Goal: Transaction & Acquisition: Book appointment/travel/reservation

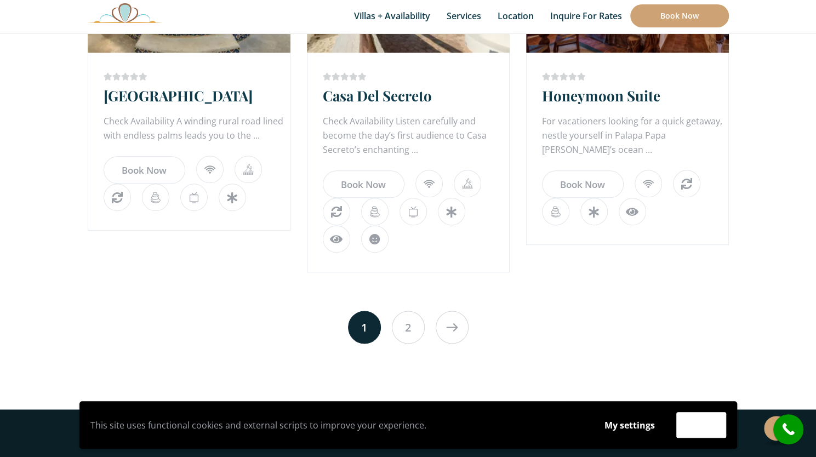
scroll to position [695, 0]
click at [415, 330] on link "2" at bounding box center [408, 327] width 33 height 33
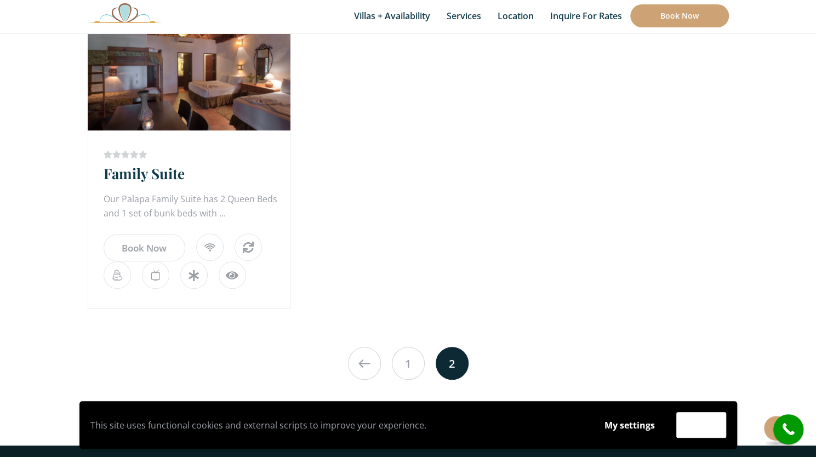
scroll to position [257, 0]
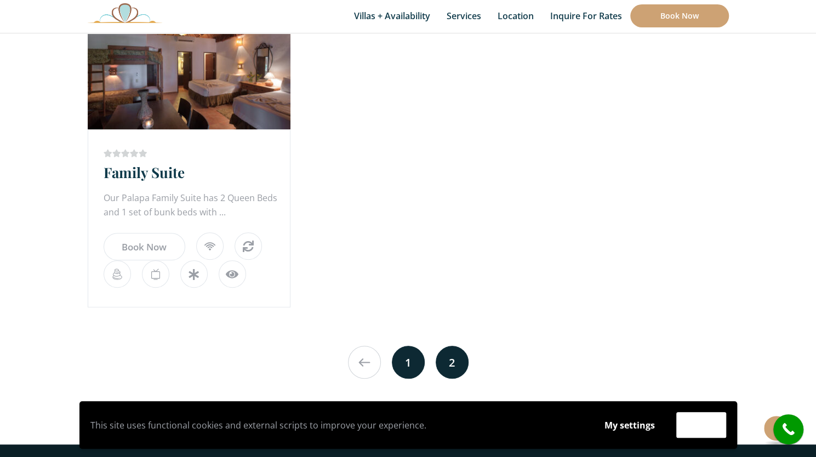
click at [407, 360] on link "1" at bounding box center [408, 362] width 33 height 33
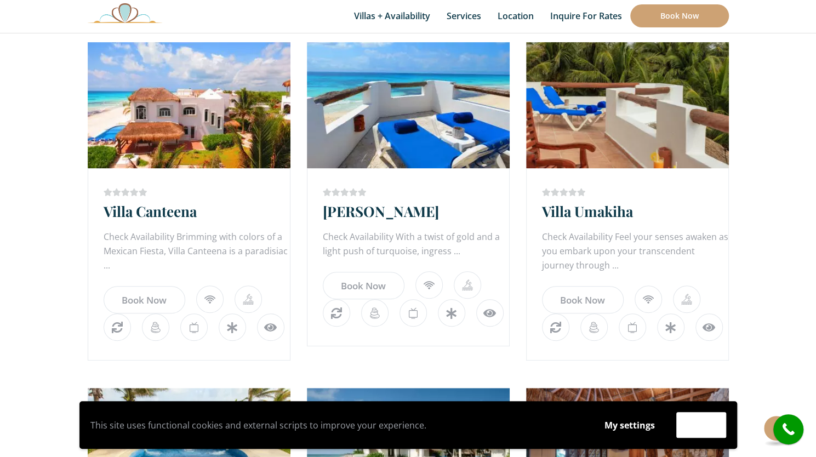
scroll to position [234, 0]
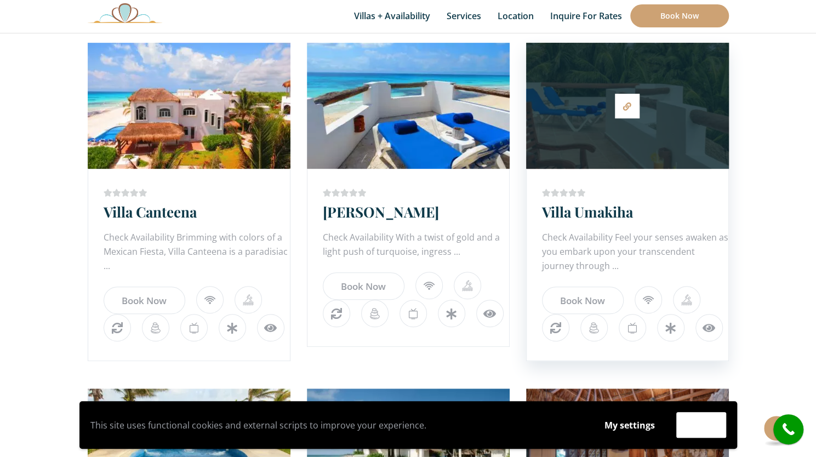
click at [651, 132] on div at bounding box center [627, 105] width 203 height 115
click at [628, 108] on icon at bounding box center [627, 106] width 8 height 8
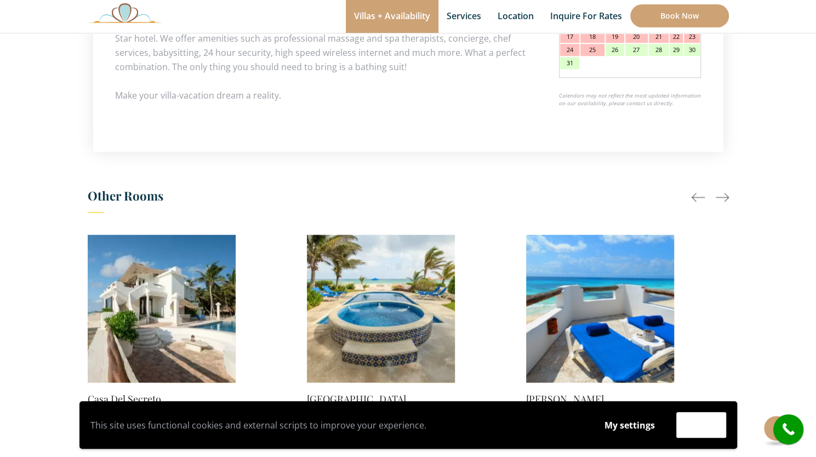
scroll to position [696, 0]
click at [615, 297] on img at bounding box center [600, 308] width 148 height 148
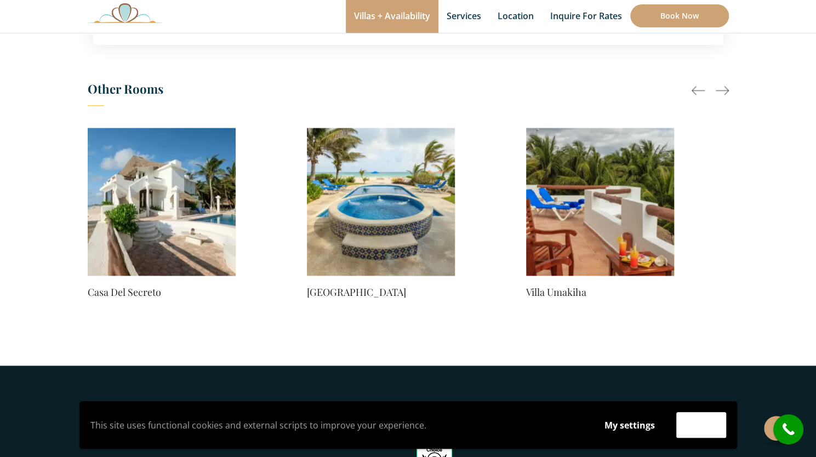
scroll to position [772, 0]
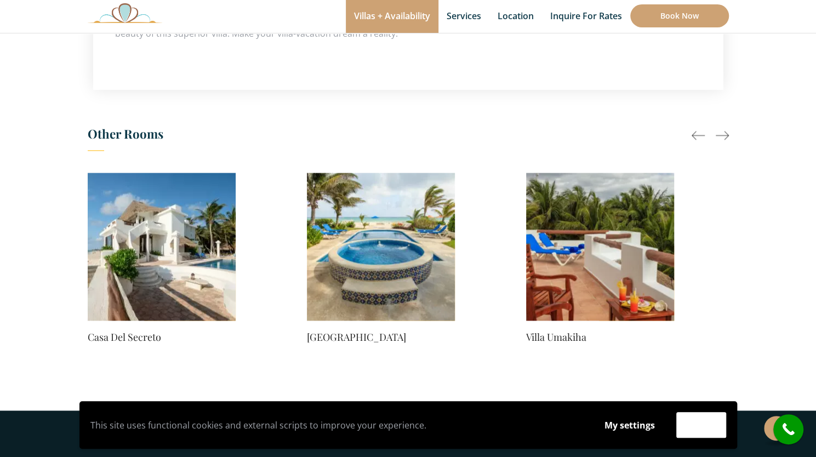
click at [184, 287] on img at bounding box center [162, 247] width 148 height 148
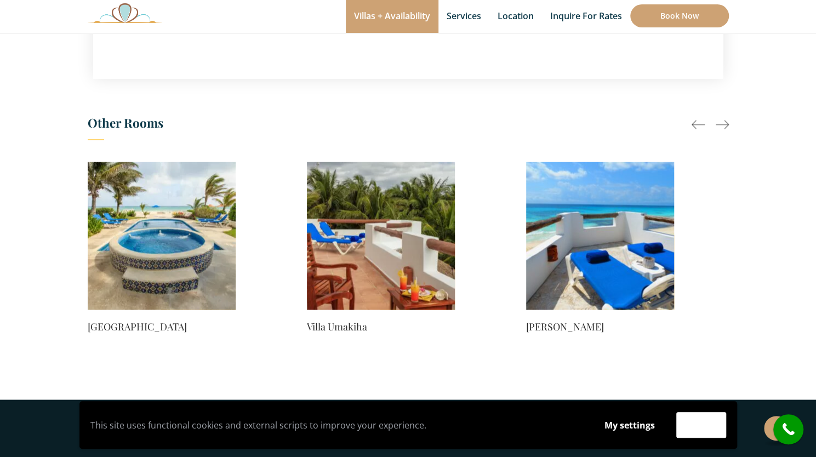
scroll to position [910, 0]
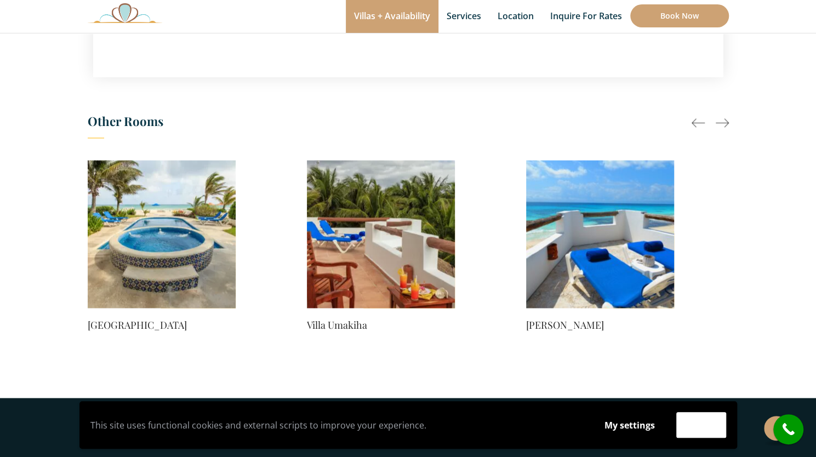
click at [376, 255] on img at bounding box center [381, 234] width 148 height 148
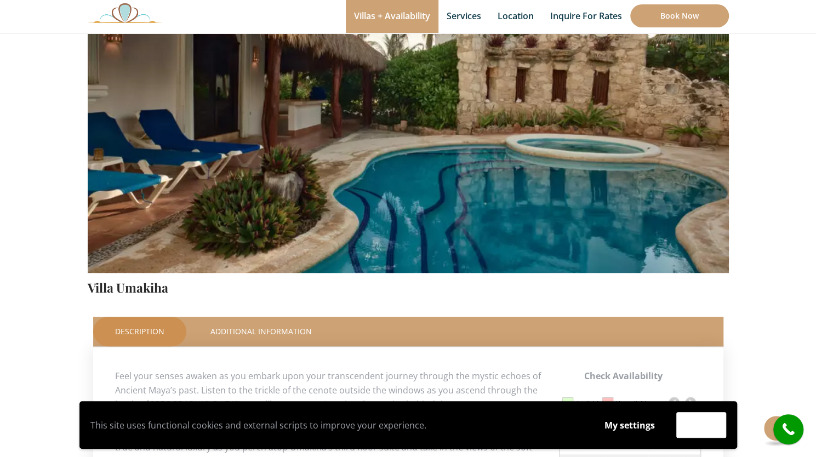
scroll to position [212, 0]
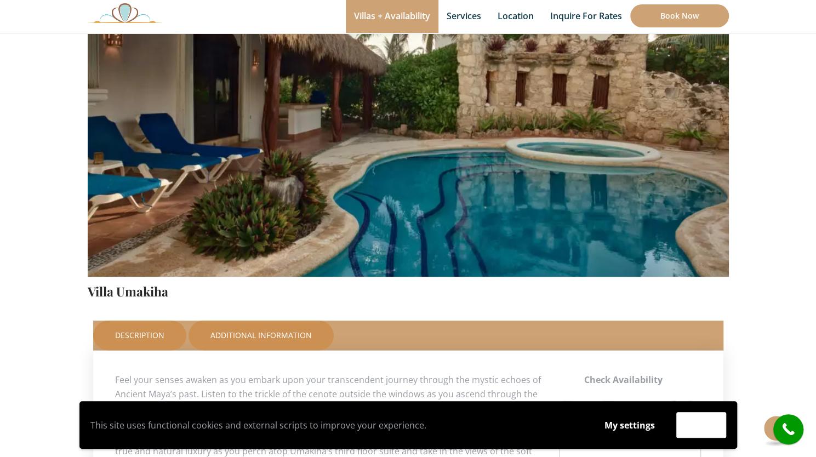
click at [268, 328] on link "Additional Information" at bounding box center [260, 335] width 145 height 30
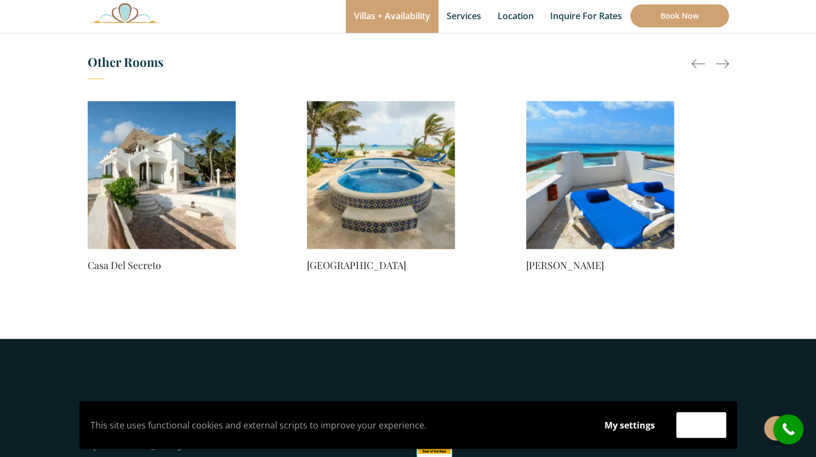
scroll to position [901, 0]
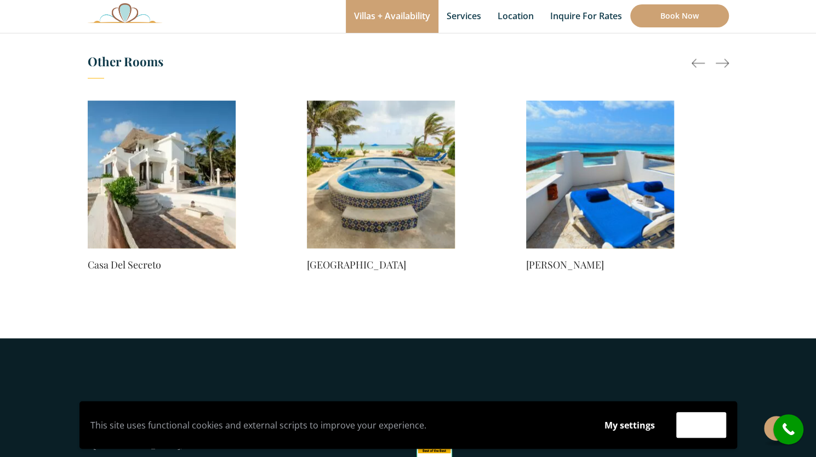
click at [551, 210] on img at bounding box center [600, 174] width 148 height 148
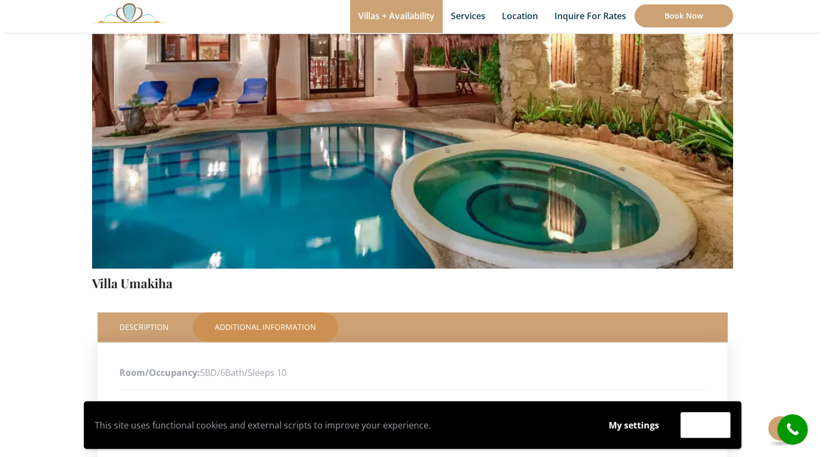
scroll to position [226, 0]
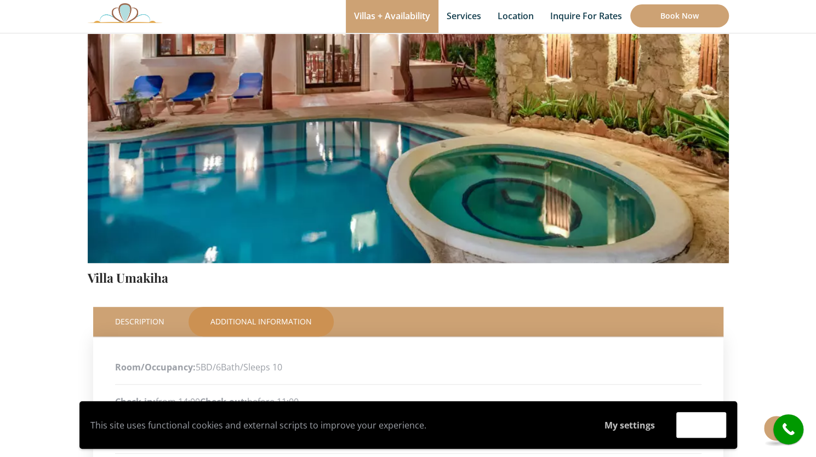
click at [631, 424] on button "My settings" at bounding box center [629, 424] width 71 height 25
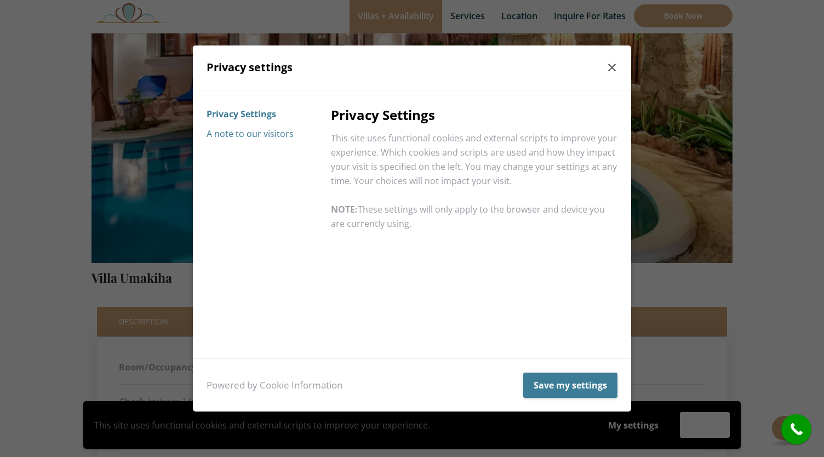
click at [244, 130] on button "A note to our visitors" at bounding box center [249, 134] width 87 height 20
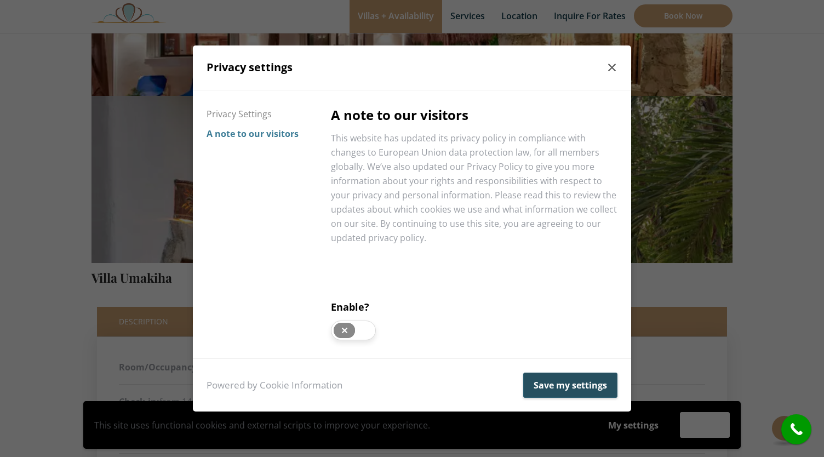
scroll to position [0, 0]
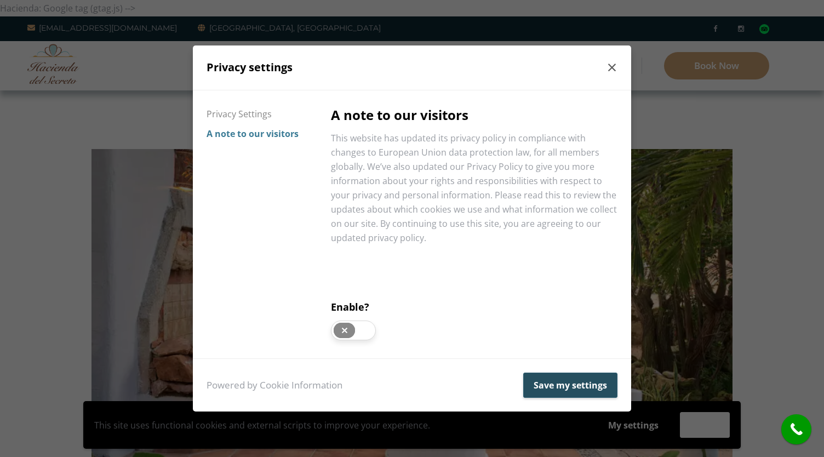
click at [544, 383] on button "Save my settings" at bounding box center [570, 384] width 94 height 25
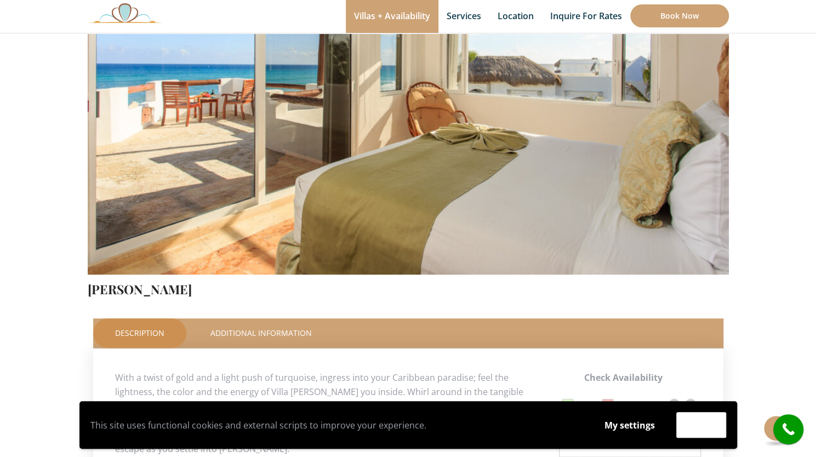
scroll to position [215, 0]
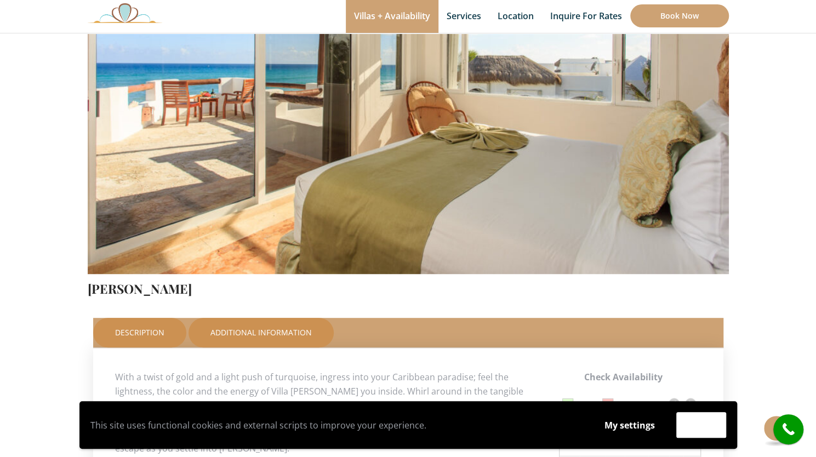
click at [273, 342] on link "Additional Information" at bounding box center [260, 333] width 145 height 30
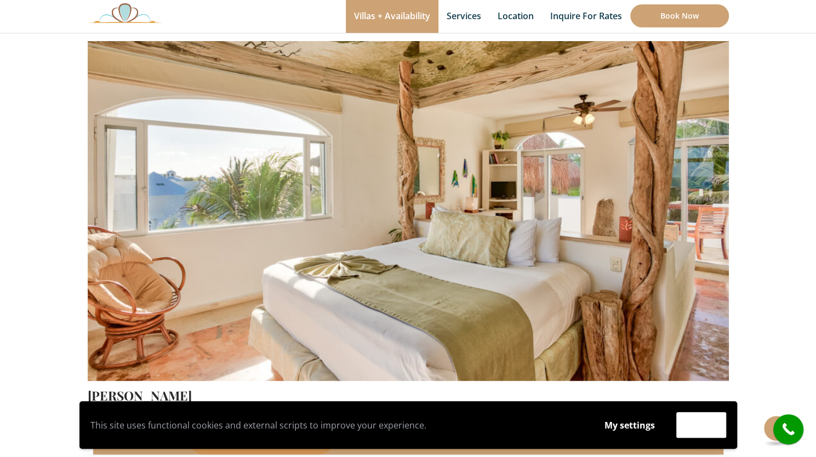
scroll to position [112, 0]
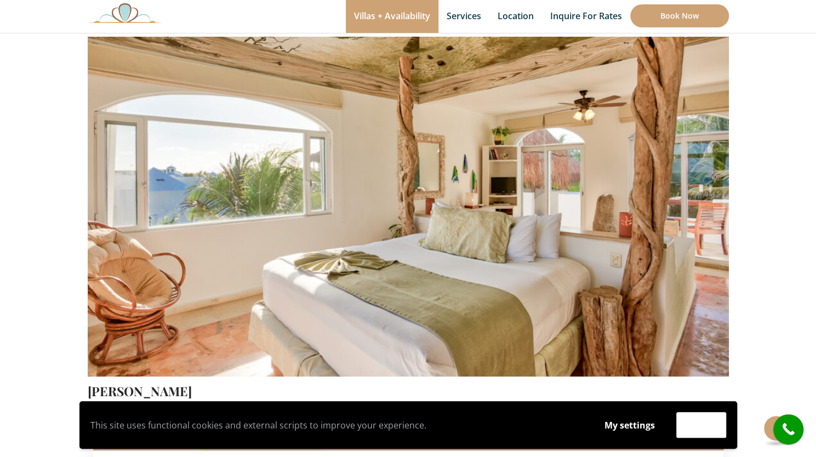
click at [711, 204] on img at bounding box center [408, 165] width 641 height 427
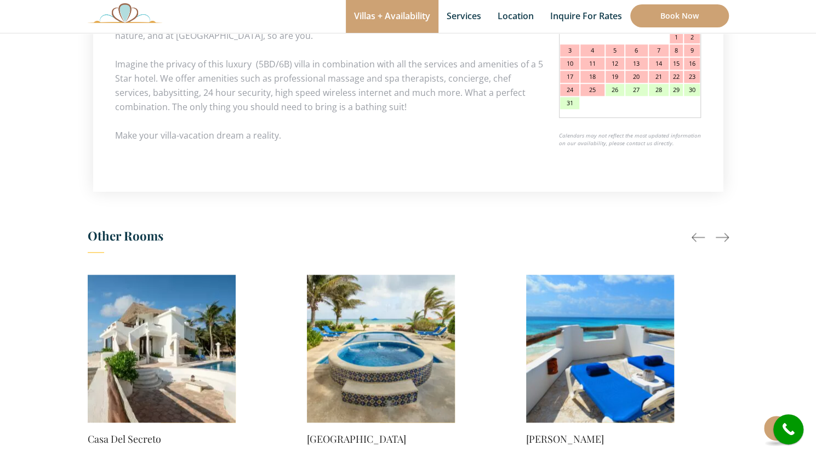
scroll to position [657, 0]
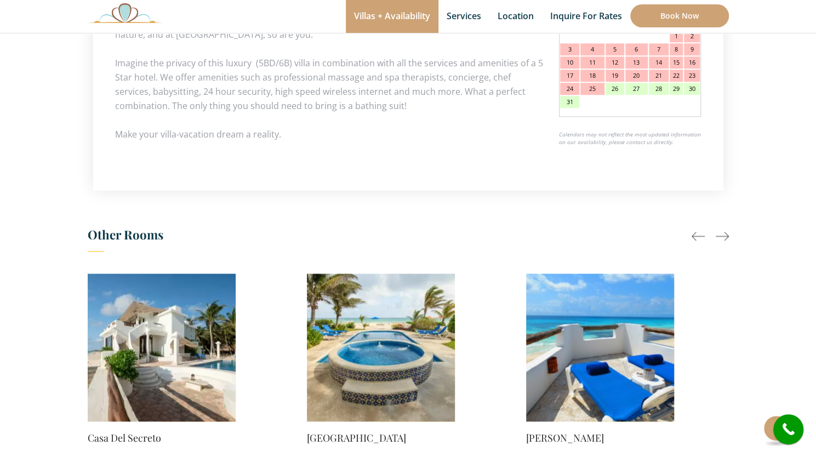
click at [566, 381] on img at bounding box center [600, 347] width 148 height 148
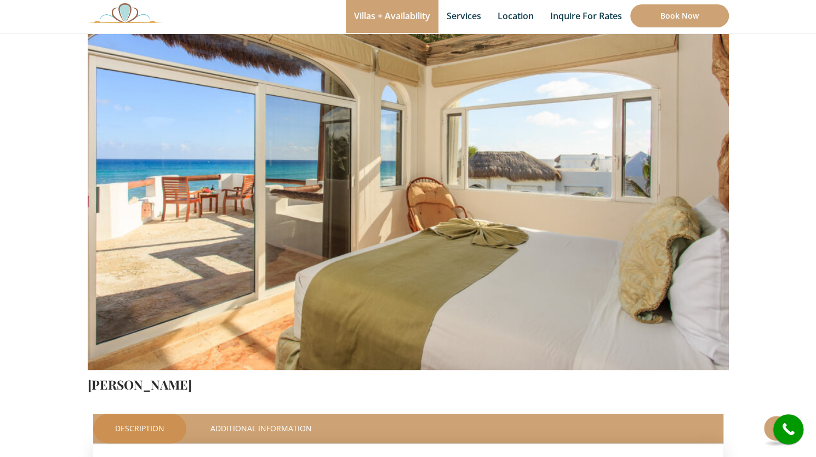
scroll to position [119, 0]
click at [766, 430] on button at bounding box center [775, 427] width 25 height 25
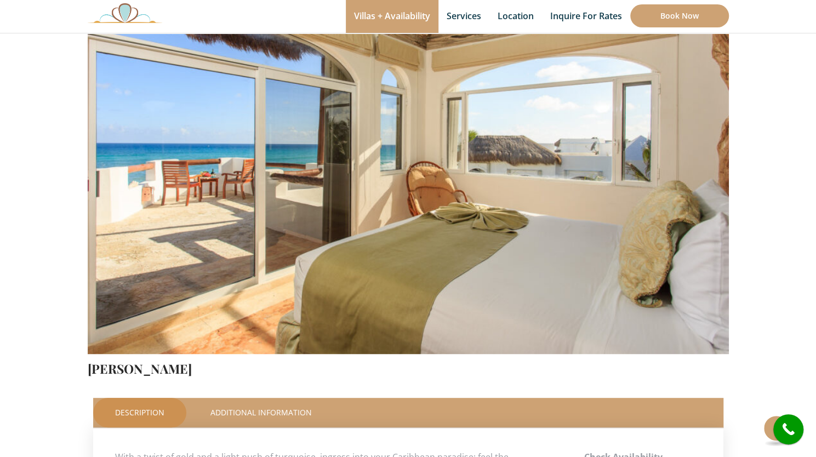
scroll to position [136, 0]
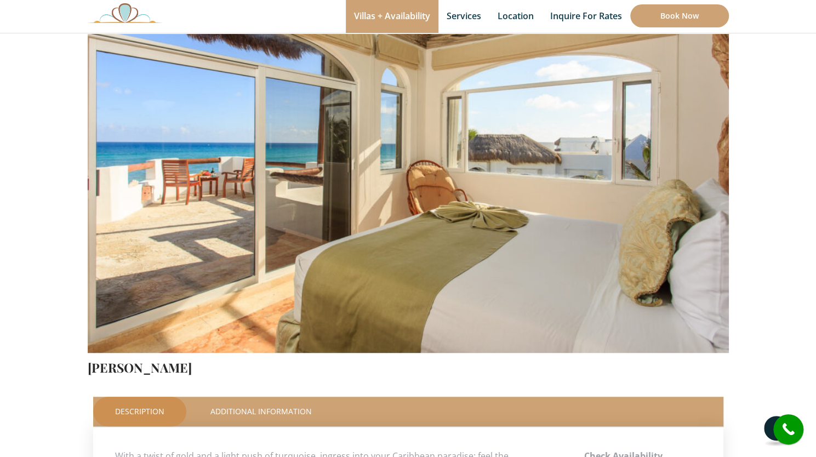
click at [765, 433] on button at bounding box center [775, 428] width 25 height 25
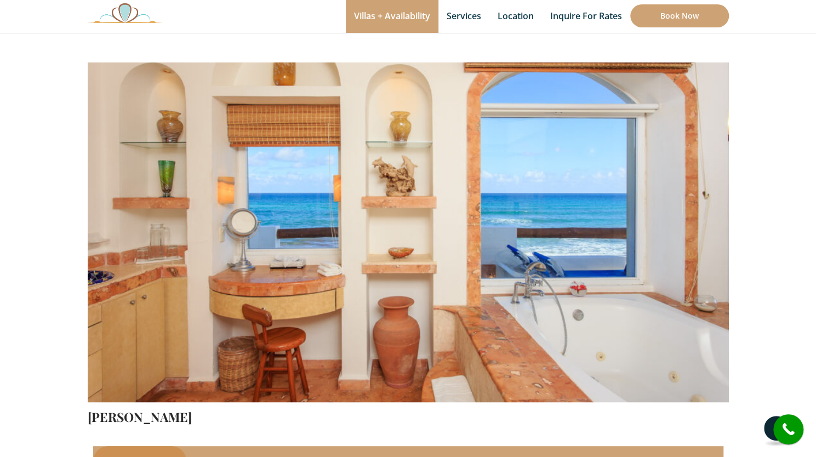
scroll to position [88, 0]
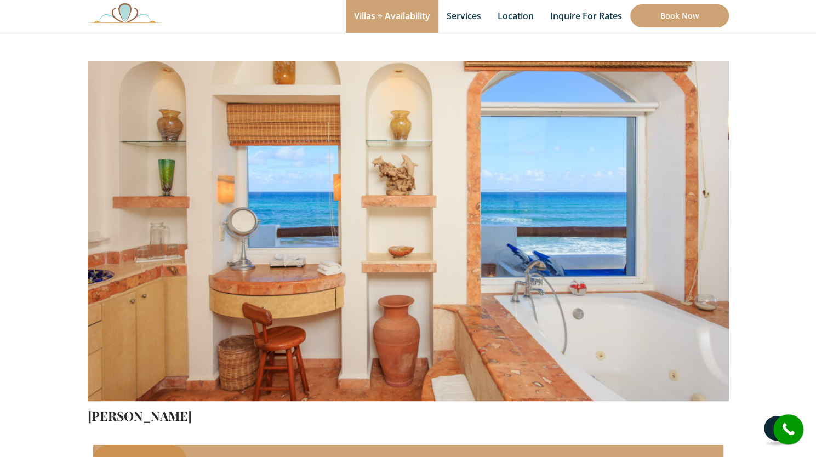
click at [765, 433] on button at bounding box center [775, 428] width 25 height 25
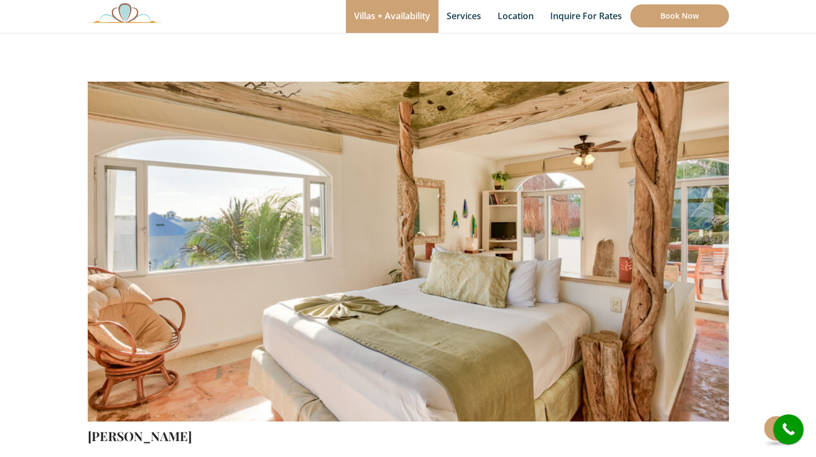
scroll to position [67, 0]
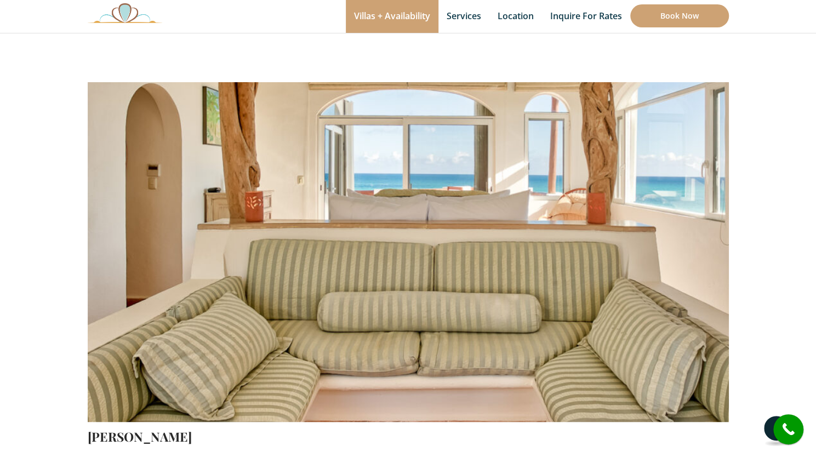
click at [768, 424] on button at bounding box center [775, 428] width 25 height 25
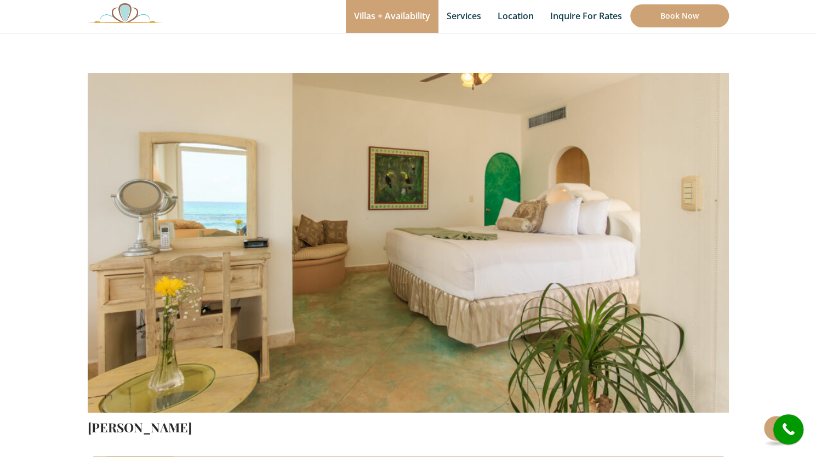
scroll to position [80, 0]
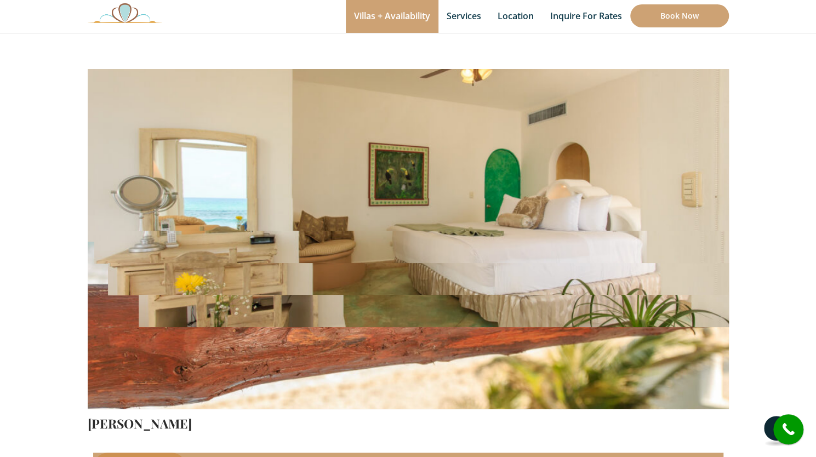
click at [766, 430] on button at bounding box center [775, 428] width 25 height 25
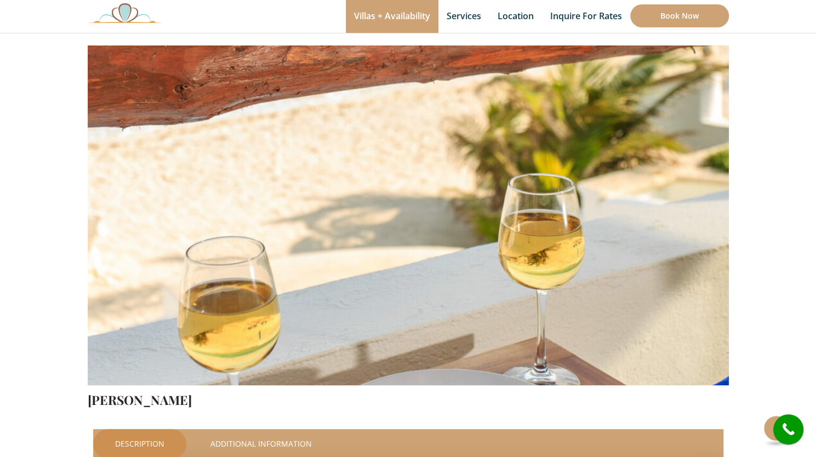
scroll to position [128, 0]
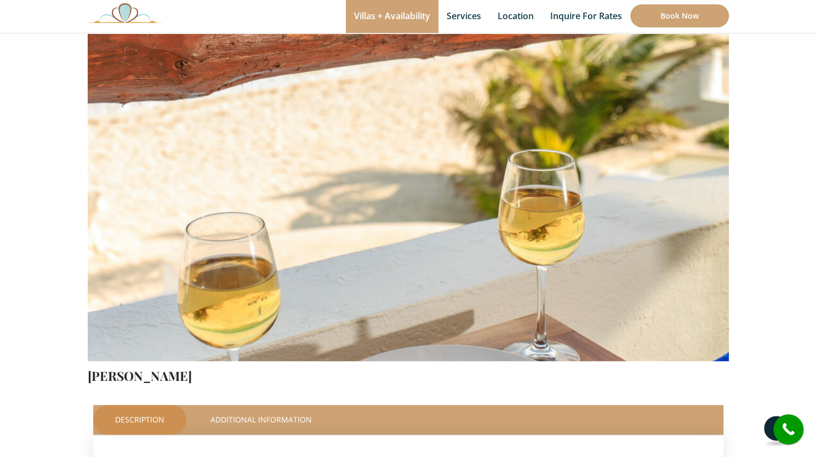
click at [766, 424] on button at bounding box center [775, 428] width 25 height 25
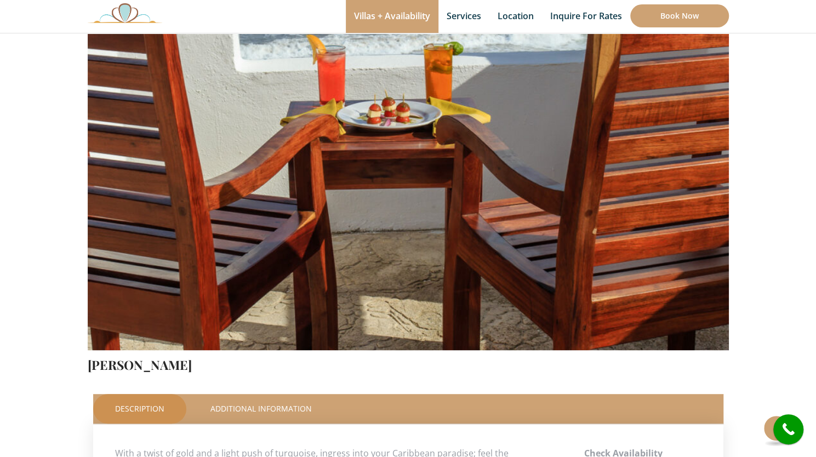
scroll to position [0, 0]
